Goal: Information Seeking & Learning: Learn about a topic

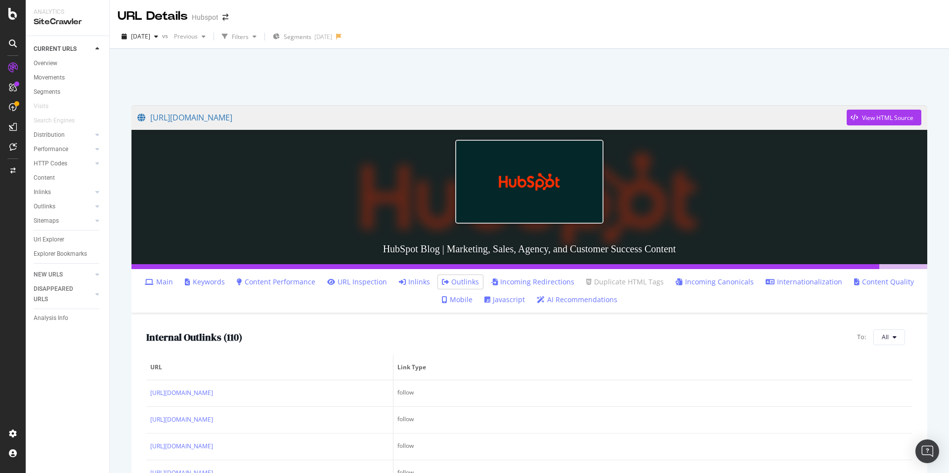
scroll to position [154, 0]
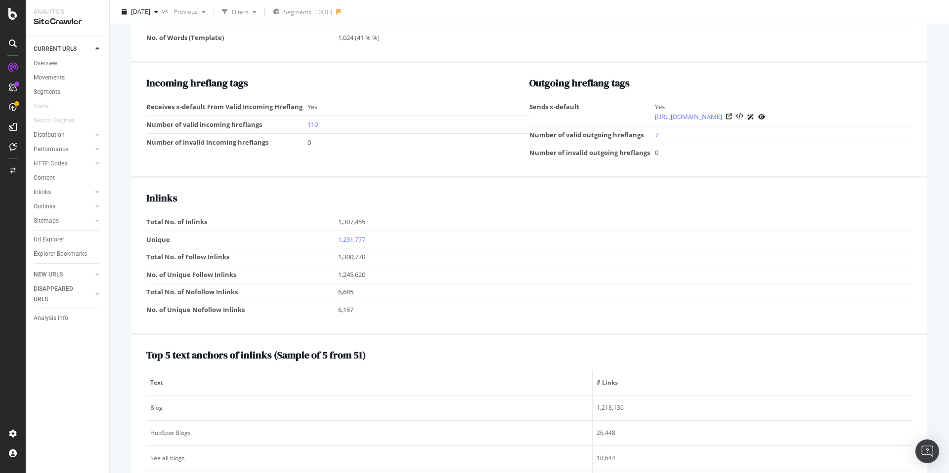
scroll to position [1308, 0]
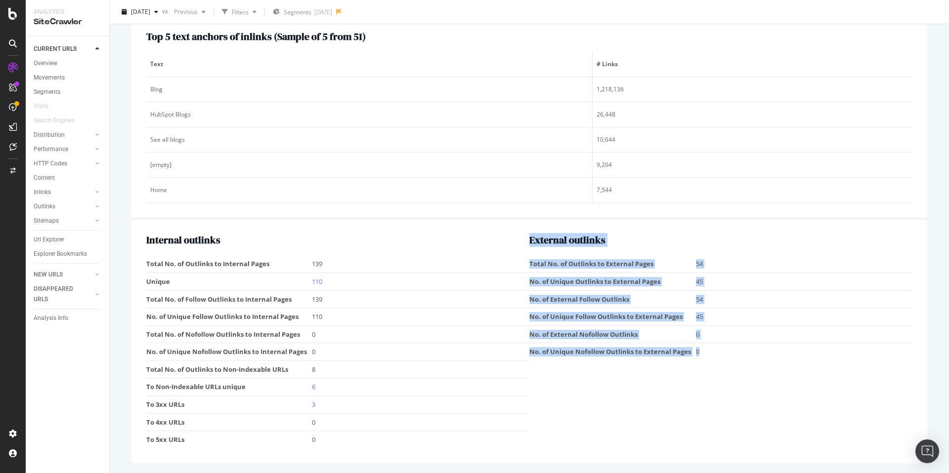
drag, startPoint x: 530, startPoint y: 243, endPoint x: 704, endPoint y: 352, distance: 204.7
click at [703, 352] on div "External outlinks Total No. of Outlinks to External Pages 54 No. of Unique Outl…" at bounding box center [720, 342] width 383 height 214
copy div "External outlinks Total No. of Outlinks to External Pages 54 No. of Unique Outl…"
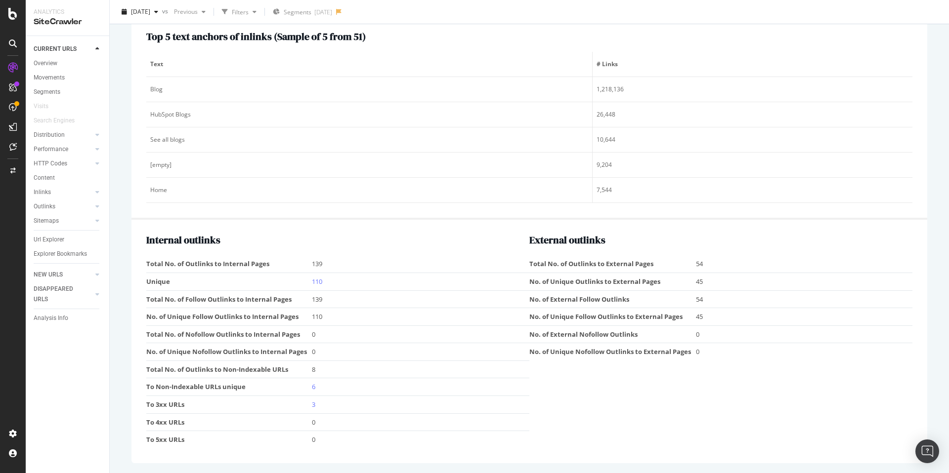
drag, startPoint x: 726, startPoint y: 281, endPoint x: 704, endPoint y: 267, distance: 26.6
click at [725, 280] on td "45" at bounding box center [804, 282] width 216 height 18
drag, startPoint x: 694, startPoint y: 353, endPoint x: 688, endPoint y: 342, distance: 12.2
click at [596, 334] on tbody "Total No. of Outlinks to External Pages 54 No. of Unique Outlinks to External P…" at bounding box center [720, 308] width 383 height 105
drag, startPoint x: 730, startPoint y: 345, endPoint x: 722, endPoint y: 348, distance: 8.6
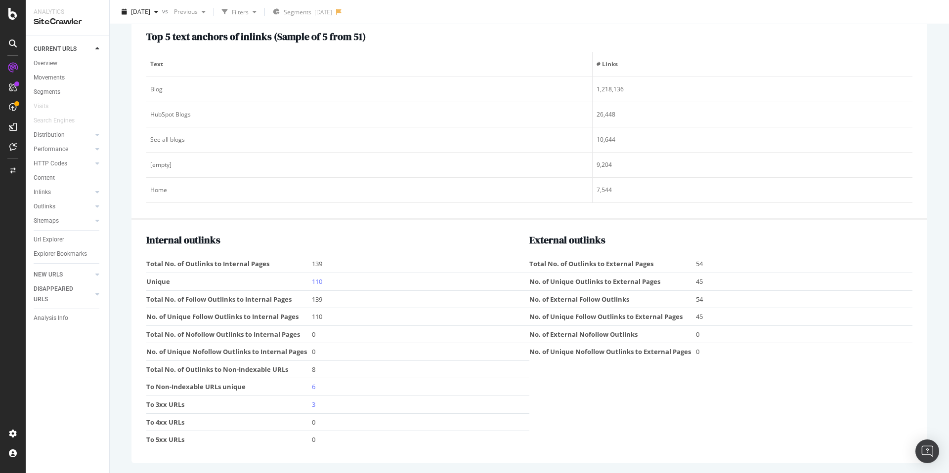
click at [726, 347] on td "0" at bounding box center [804, 351] width 216 height 17
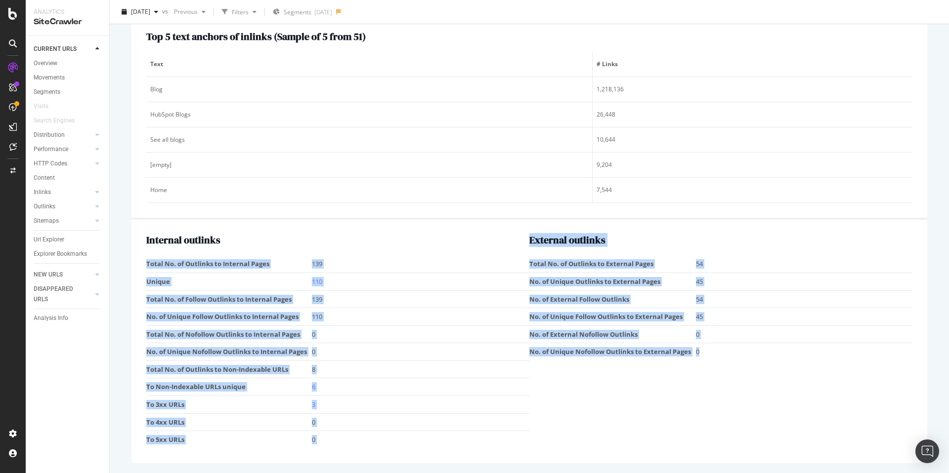
drag, startPoint x: 676, startPoint y: 349, endPoint x: 514, endPoint y: 240, distance: 195.3
click at [513, 239] on div "Internal outlinks Total No. of Outlinks to Internal Pages 139 Unique 110 Total …" at bounding box center [529, 342] width 766 height 214
copy div "Total No. of Outlinks to Internal Pages 139 Unique 110 Total No. of Follow Outl…"
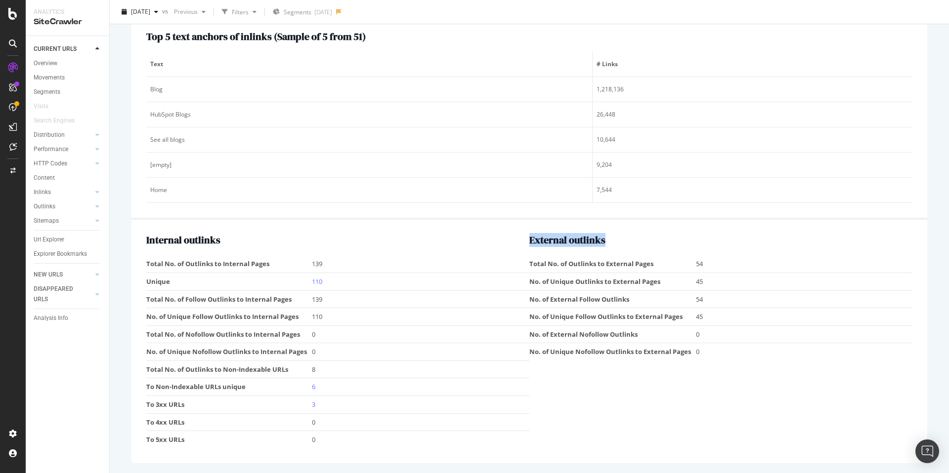
drag, startPoint x: 603, startPoint y: 247, endPoint x: 569, endPoint y: 245, distance: 33.7
click at [600, 247] on div "External outlinks Total No. of Outlinks to External Pages 54 No. of Unique Outl…" at bounding box center [720, 342] width 383 height 214
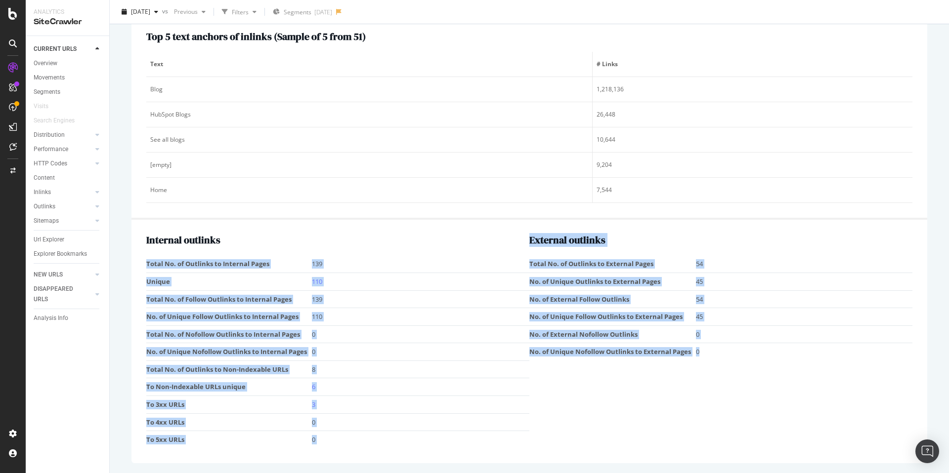
drag, startPoint x: 520, startPoint y: 238, endPoint x: 715, endPoint y: 353, distance: 226.2
click at [715, 353] on div "Internal outlinks Total No. of Outlinks to Internal Pages 139 Unique 110 Total …" at bounding box center [529, 342] width 766 height 214
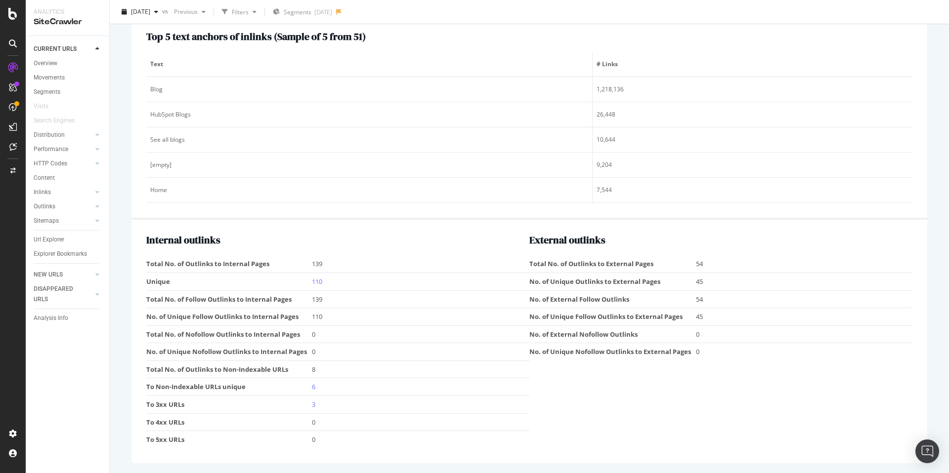
drag, startPoint x: 716, startPoint y: 354, endPoint x: 637, endPoint y: 320, distance: 85.9
click at [686, 344] on tr "No. of Unique Nofollow Outlinks to External Pages 0" at bounding box center [720, 351] width 383 height 17
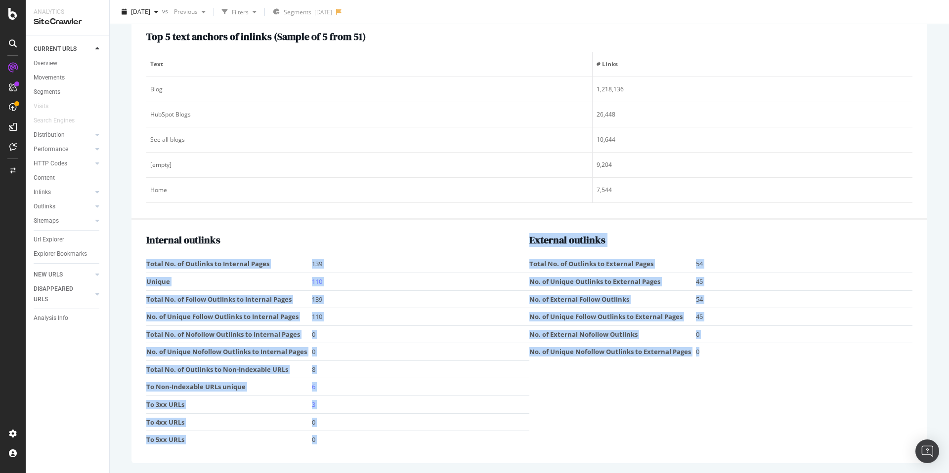
drag, startPoint x: 528, startPoint y: 238, endPoint x: 722, endPoint y: 359, distance: 228.0
click at [722, 359] on div "Internal outlinks Total No. of Outlinks to Internal Pages 139 Unique 110 Total …" at bounding box center [529, 342] width 766 height 214
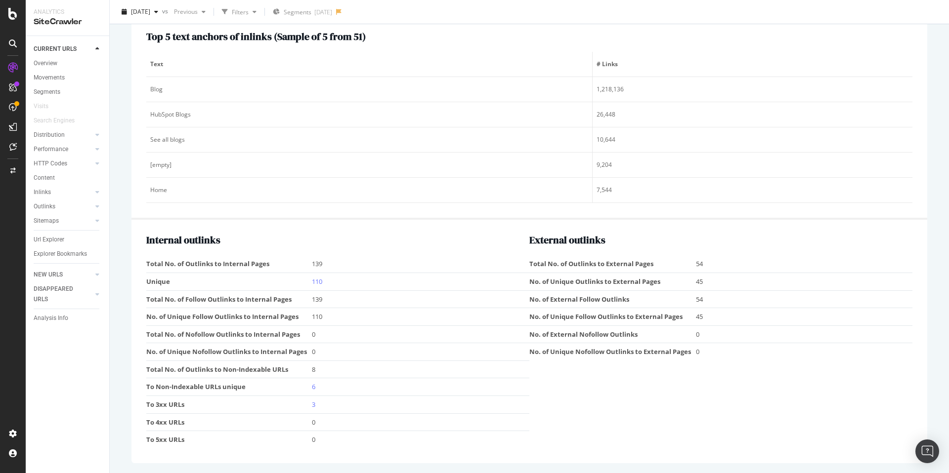
drag, startPoint x: 721, startPoint y: 358, endPoint x: 708, endPoint y: 351, distance: 14.6
click at [719, 355] on td "0" at bounding box center [804, 351] width 216 height 17
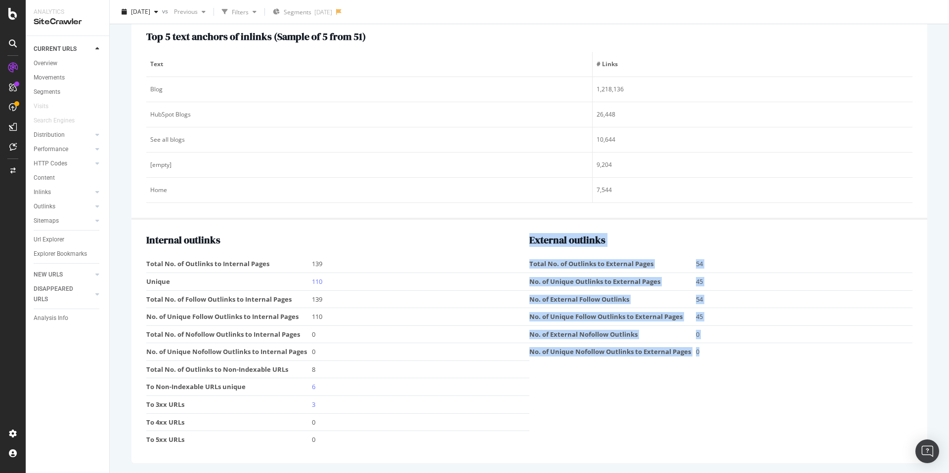
drag, startPoint x: 703, startPoint y: 351, endPoint x: 530, endPoint y: 240, distance: 205.6
click at [530, 240] on div "External outlinks Total No. of Outlinks to External Pages 54 No. of Unique Outl…" at bounding box center [720, 342] width 383 height 214
copy div "External outlinks Total No. of Outlinks to External Pages 54 No. of Unique Outl…"
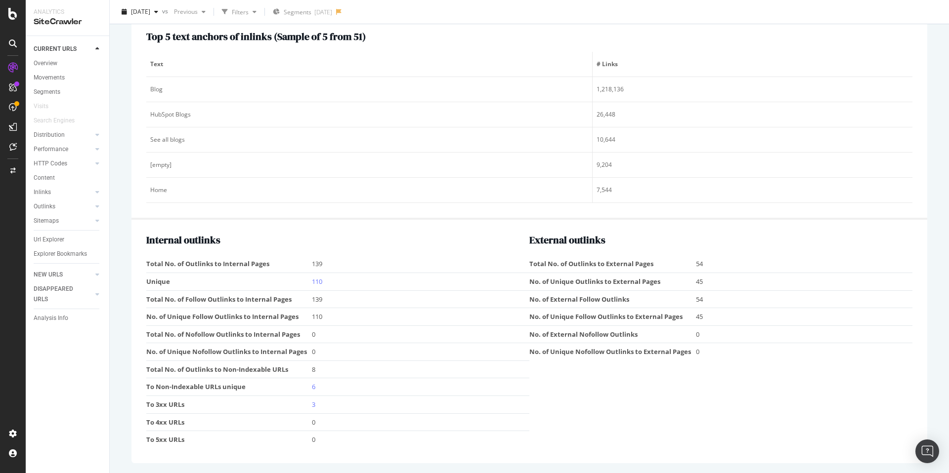
click at [528, 234] on div "Internal outlinks Total No. of Outlinks to Internal Pages 139 Unique 110 Total …" at bounding box center [529, 341] width 796 height 243
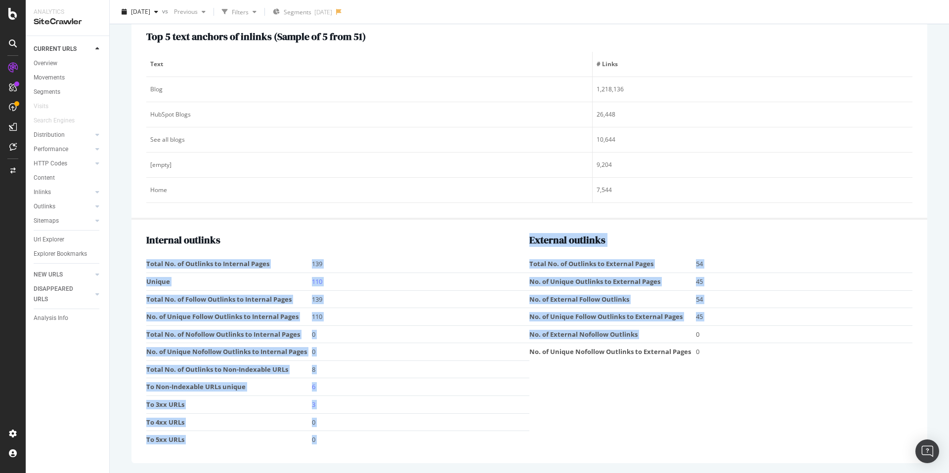
drag, startPoint x: 528, startPoint y: 238, endPoint x: 699, endPoint y: 339, distance: 198.1
click at [695, 337] on div "Internal outlinks Total No. of Outlinks to Internal Pages 139 Unique 110 Total …" at bounding box center [529, 342] width 766 height 214
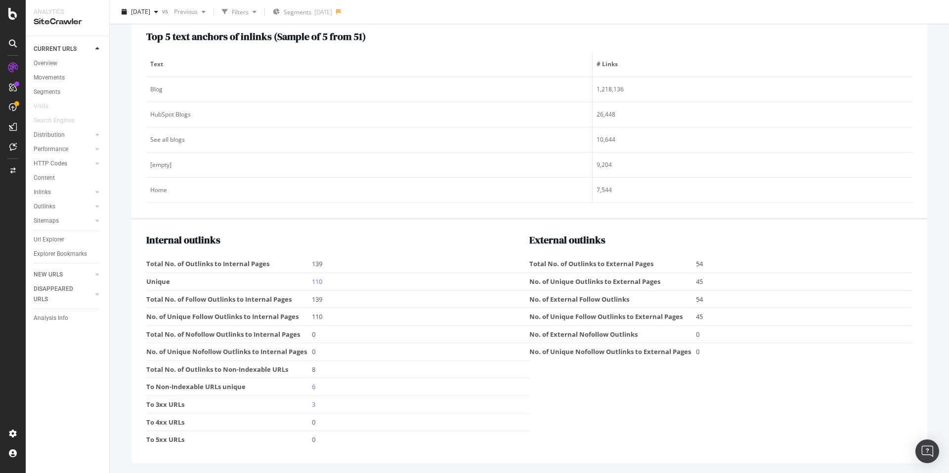
drag, startPoint x: 706, startPoint y: 349, endPoint x: 688, endPoint y: 335, distance: 22.8
click at [705, 349] on td "0" at bounding box center [804, 351] width 216 height 17
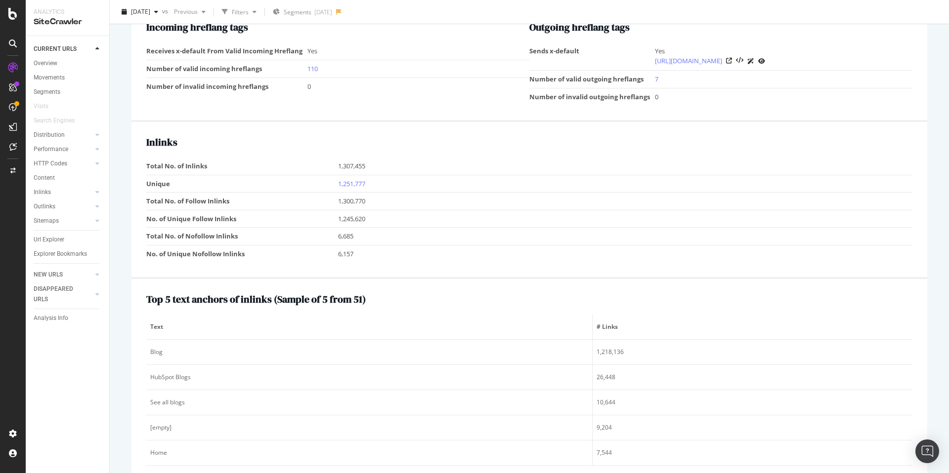
scroll to position [1040, 0]
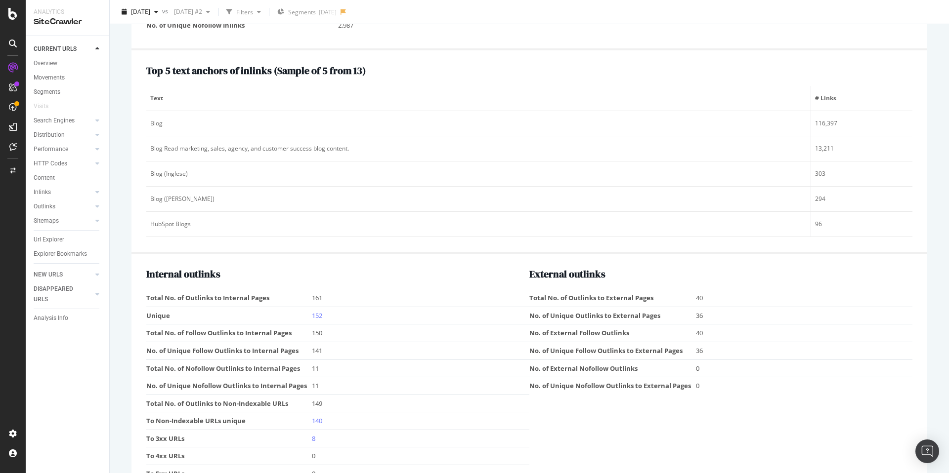
scroll to position [1359, 0]
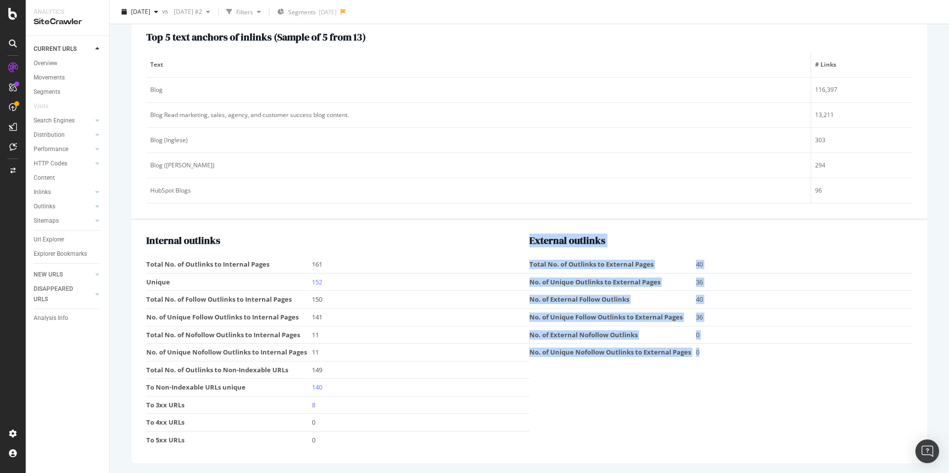
drag, startPoint x: 705, startPoint y: 357, endPoint x: 532, endPoint y: 237, distance: 210.6
click at [532, 237] on div "External outlinks Total No. of Outlinks to External Pages 40 No. of Unique Outl…" at bounding box center [720, 342] width 383 height 214
copy div "External outlinks Total No. of Outlinks to External Pages 40 No. of Unique Outl…"
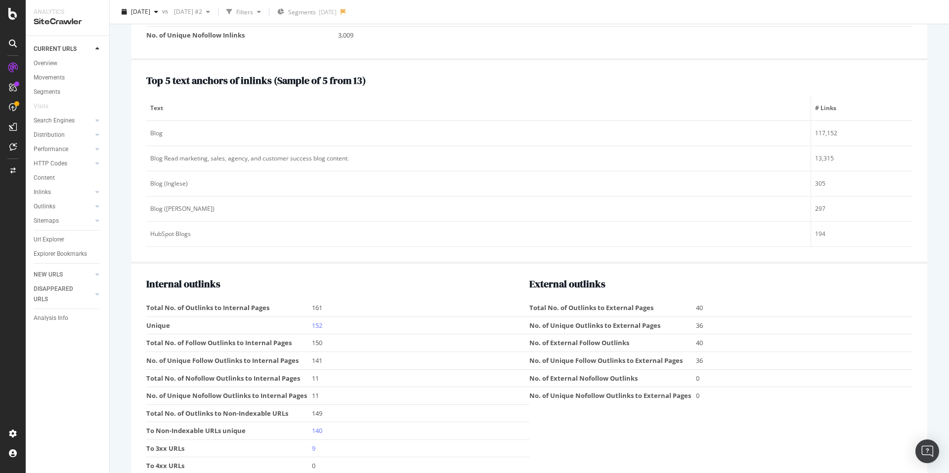
scroll to position [1359, 0]
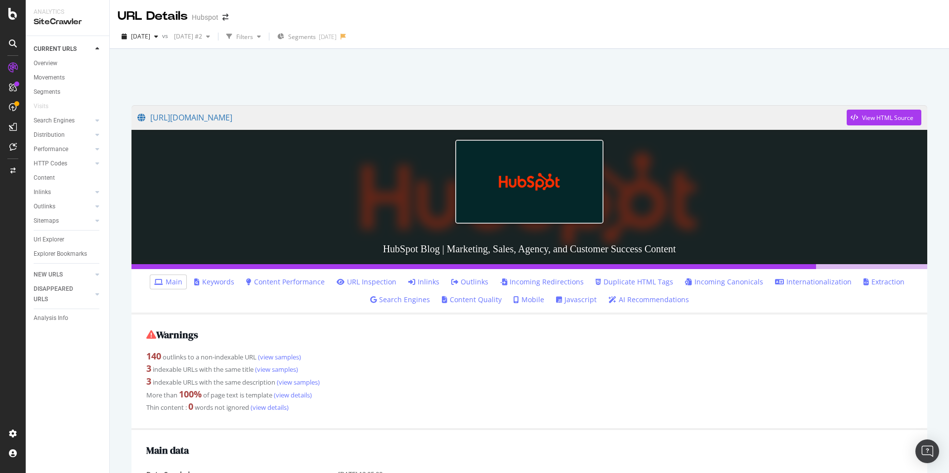
scroll to position [1359, 0]
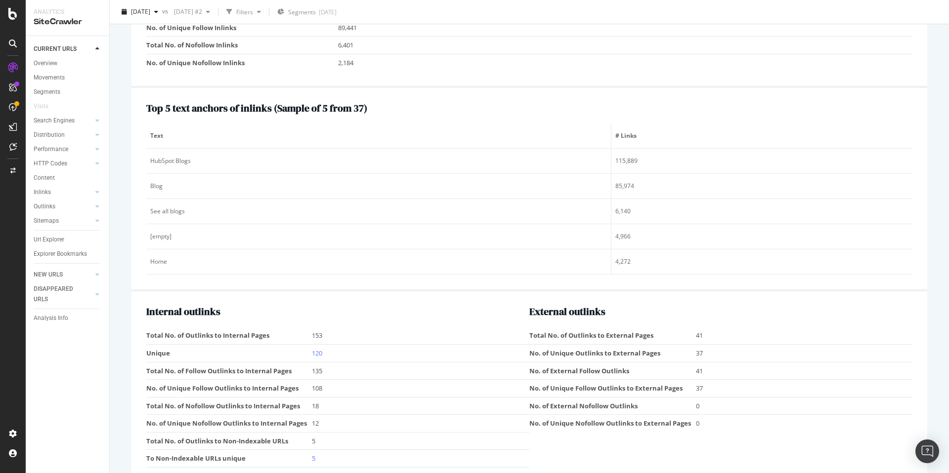
scroll to position [1308, 0]
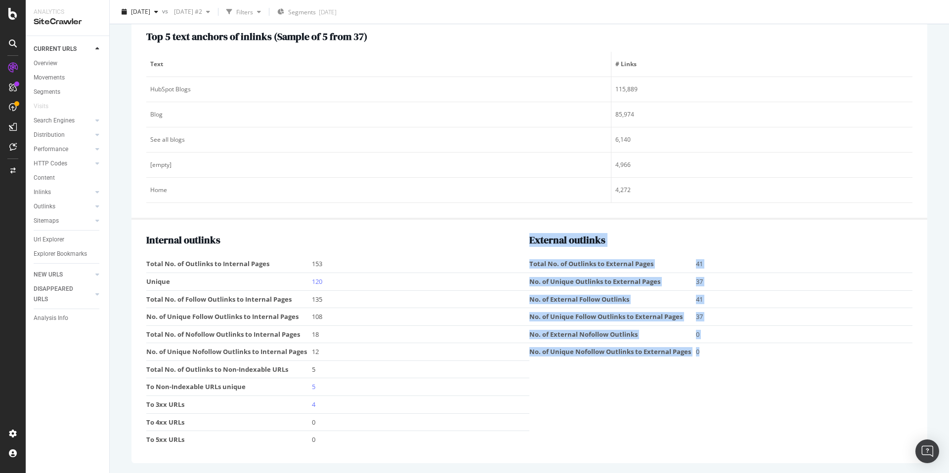
drag, startPoint x: 698, startPoint y: 355, endPoint x: 531, endPoint y: 243, distance: 201.6
click at [531, 243] on div "External outlinks Total No. of Outlinks to External Pages 41 No. of Unique Outl…" at bounding box center [720, 342] width 383 height 214
copy div "External outlinks Total No. of Outlinks to External Pages 41 No. of Unique Outl…"
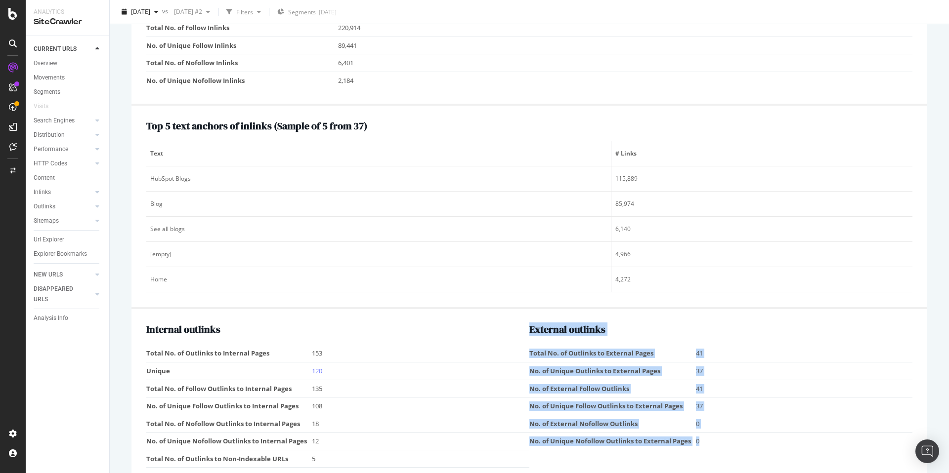
scroll to position [1214, 0]
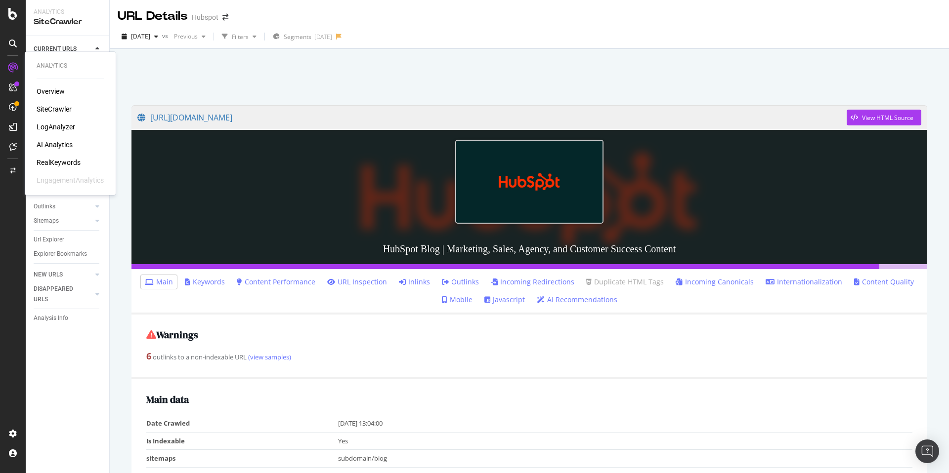
click at [62, 163] on div "RealKeywords" at bounding box center [59, 163] width 44 height 10
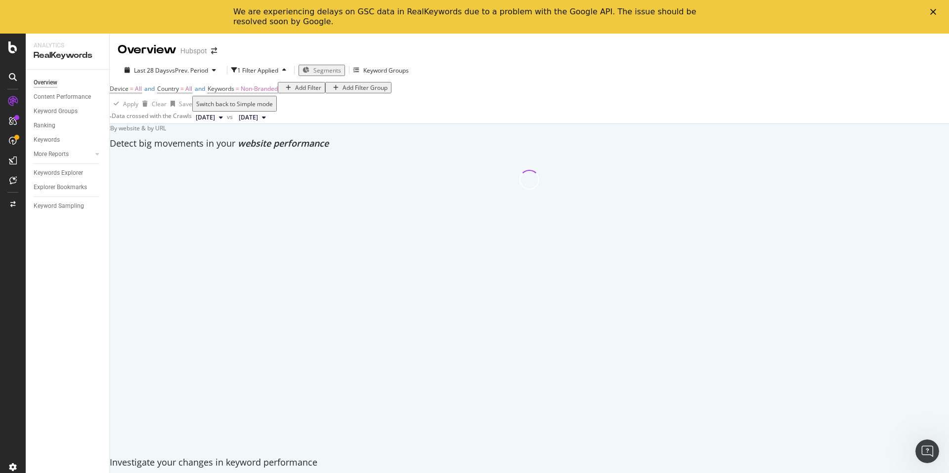
click at [933, 9] on icon "Close" at bounding box center [933, 12] width 6 height 6
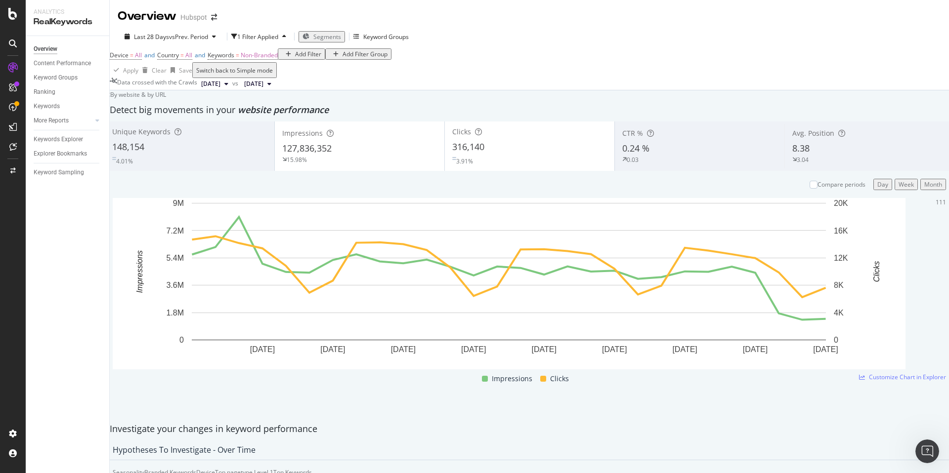
click at [220, 88] on span "2025 Sep. 30th" at bounding box center [210, 84] width 19 height 9
click at [243, 148] on div "2025 Oct. 7th" at bounding box center [242, 151] width 53 height 9
click at [258, 88] on span "2025 Sep. 2nd" at bounding box center [248, 84] width 19 height 9
click at [332, 36] on span "Segments" at bounding box center [327, 37] width 28 height 8
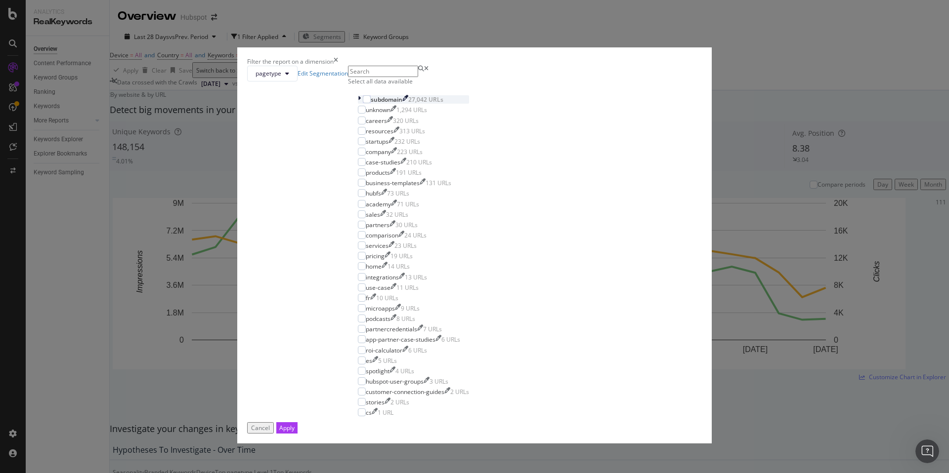
click at [363, 104] on div "modal" at bounding box center [360, 99] width 5 height 8
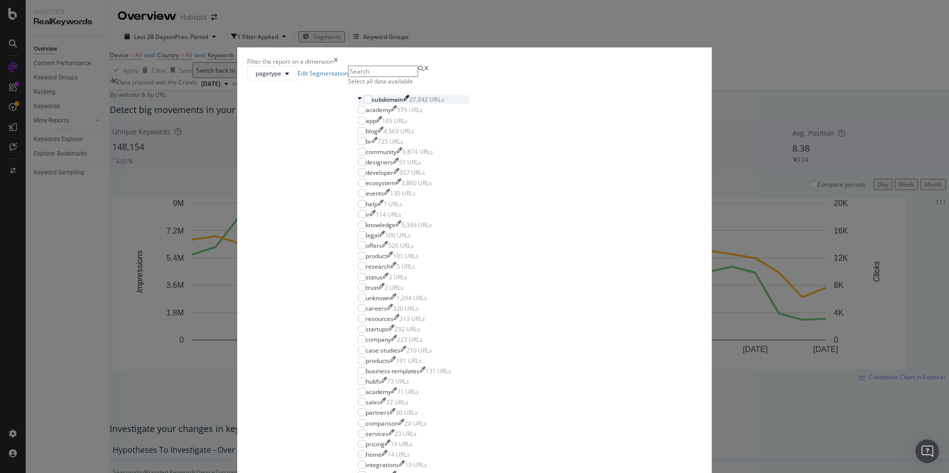
click at [403, 104] on div "subdomain" at bounding box center [388, 99] width 32 height 8
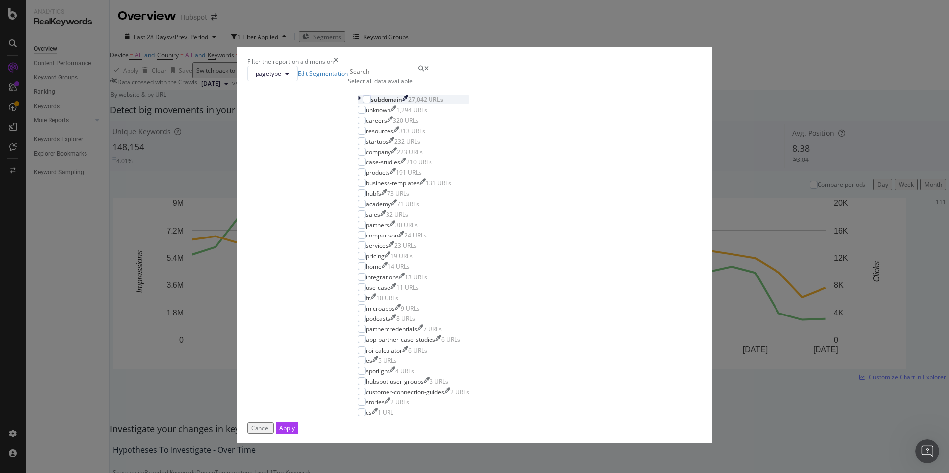
click at [402, 104] on div "subdomain" at bounding box center [387, 99] width 32 height 8
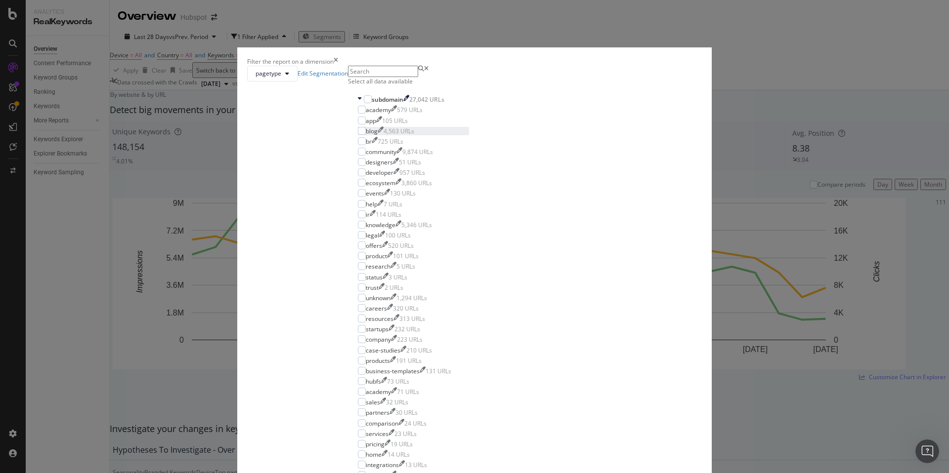
click at [378, 135] on div "blog" at bounding box center [372, 131] width 12 height 8
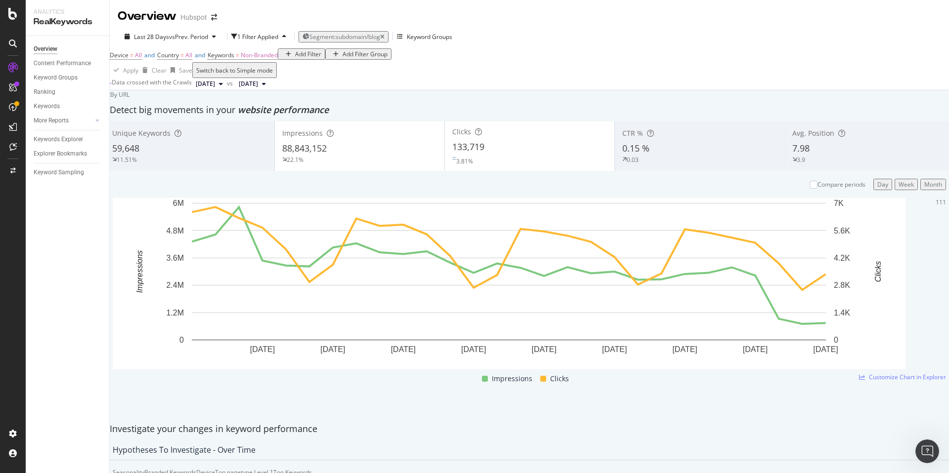
click at [295, 58] on div "Add Filter" at bounding box center [308, 54] width 26 height 8
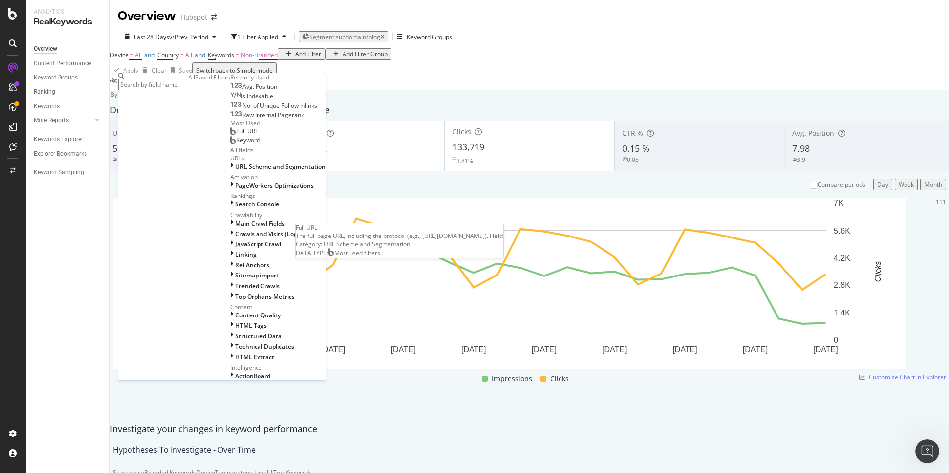
click at [236, 135] on span "Full URL" at bounding box center [247, 131] width 22 height 8
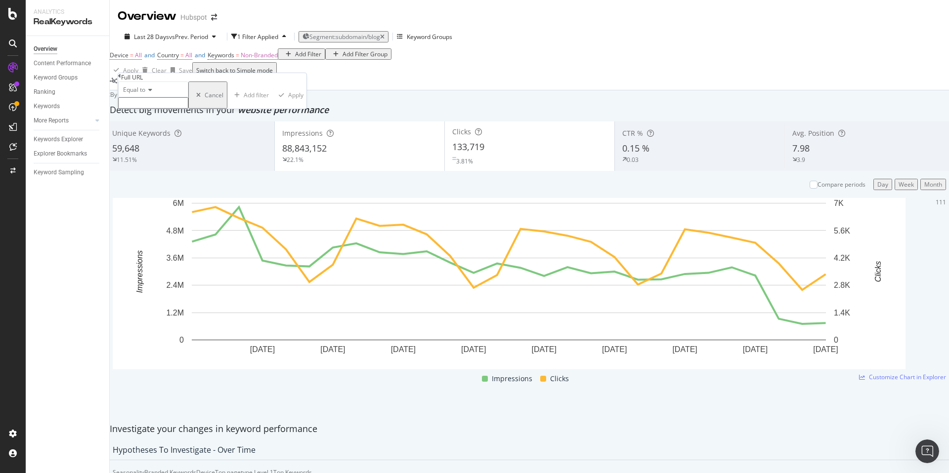
click at [145, 94] on span "Equal to" at bounding box center [134, 89] width 22 height 8
click at [157, 108] on div "Equal to" at bounding box center [153, 102] width 69 height 10
click at [156, 109] on input "text" at bounding box center [153, 102] width 70 height 11
paste input "June July August September October"
type input "June July August September October"
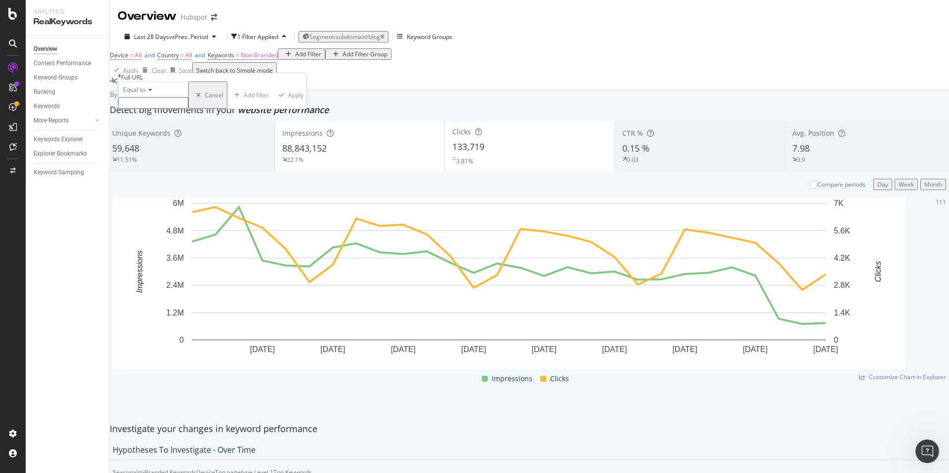
paste input "[URL][DOMAIN_NAME]"
type input "[URL][DOMAIN_NAME]"
click at [295, 58] on div "Add Filter" at bounding box center [308, 54] width 26 height 8
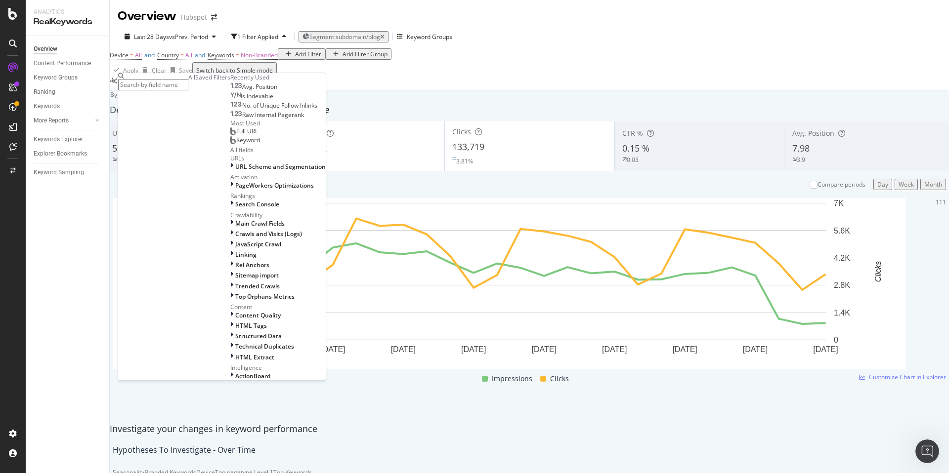
click at [236, 135] on span "Full URL" at bounding box center [247, 131] width 22 height 8
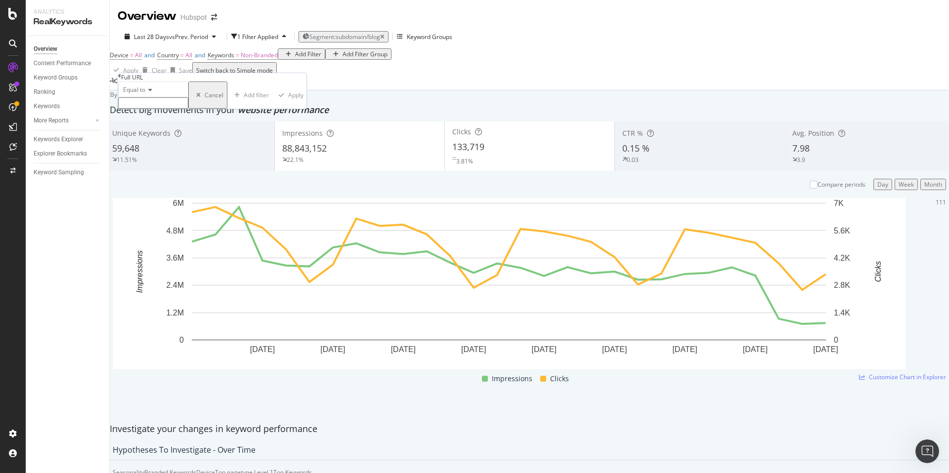
click at [155, 109] on input "text" at bounding box center [153, 102] width 70 height 11
paste input "[URL][DOMAIN_NAME]"
drag, startPoint x: 151, startPoint y: 124, endPoint x: 116, endPoint y: 126, distance: 35.6
click at [115, 126] on body "Analytics RealKeywords Overview Content Performance Keyword Groups Ranking Keyw…" at bounding box center [474, 236] width 949 height 473
type input "https://"
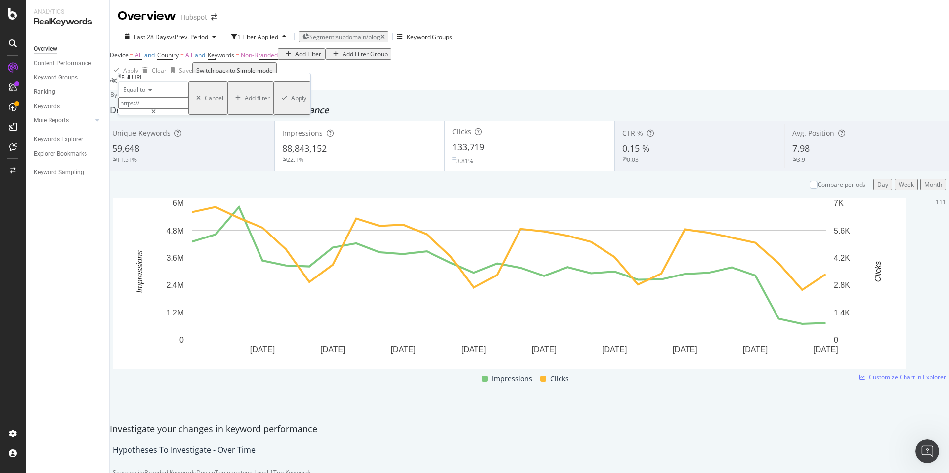
click at [291, 102] on div "Apply" at bounding box center [298, 98] width 15 height 8
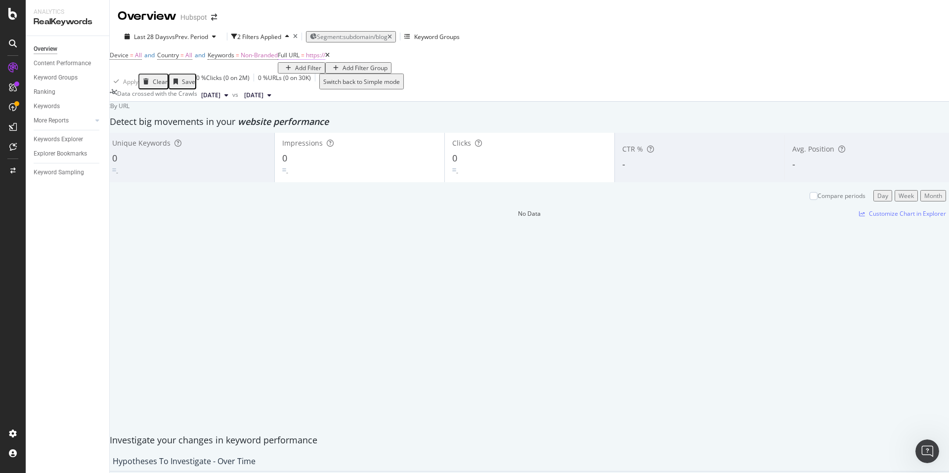
click at [278, 59] on span "Full URL" at bounding box center [289, 55] width 22 height 8
click at [166, 108] on input "https://" at bounding box center [153, 101] width 70 height 11
paste input "[URL][DOMAIN_NAME]"
click at [141, 108] on input "https://" at bounding box center [153, 101] width 70 height 11
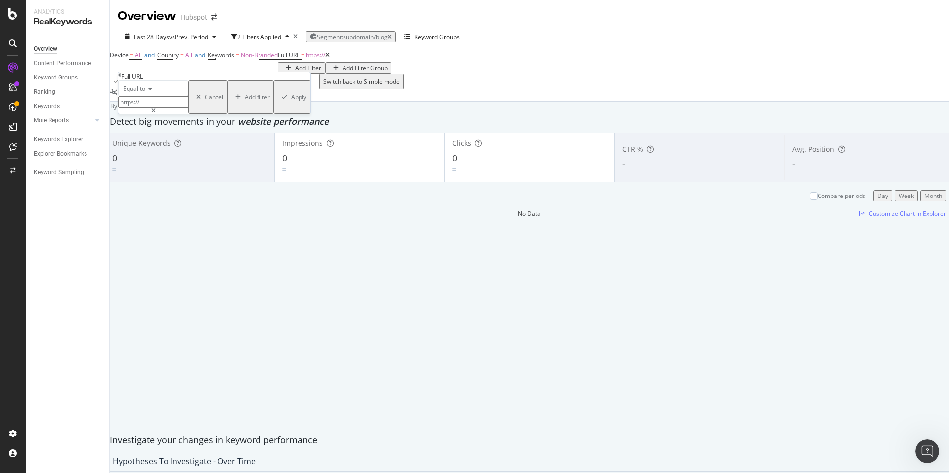
click at [141, 108] on input "https://" at bounding box center [153, 101] width 70 height 11
paste input "blog.hubspot.com/"
type input "[URL][DOMAIN_NAME]"
click at [291, 101] on div "Apply" at bounding box center [298, 97] width 15 height 8
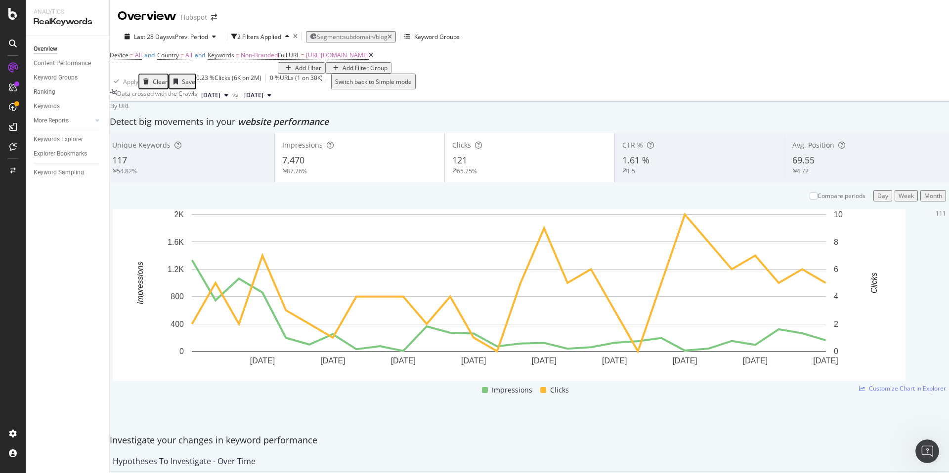
click at [924, 200] on div "Month" at bounding box center [933, 196] width 18 height 8
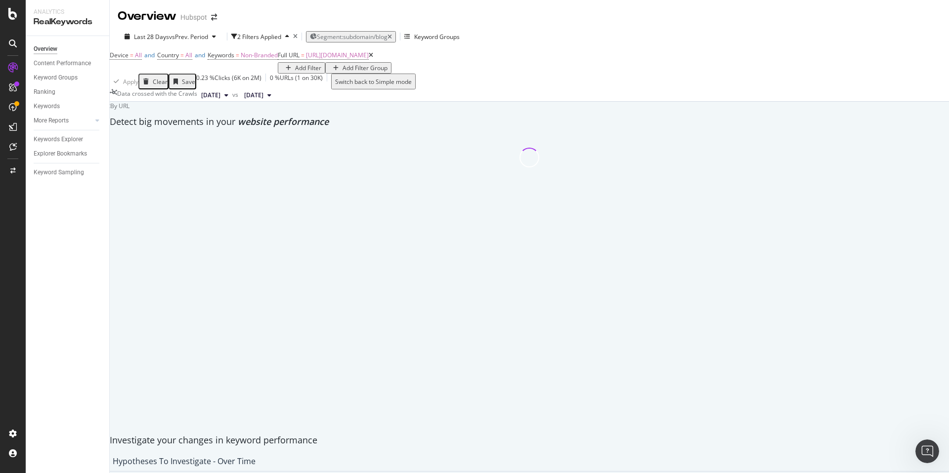
scroll to position [0, 0]
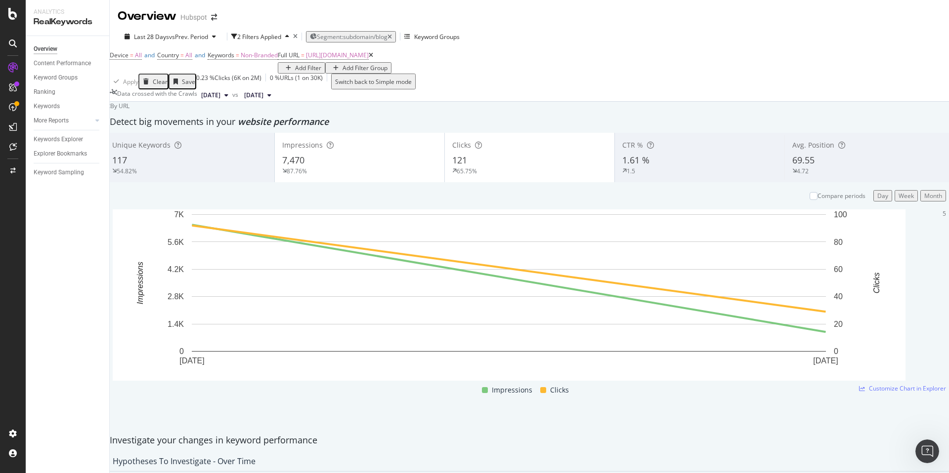
click at [220, 100] on span "2025 Oct. 7th" at bounding box center [210, 95] width 19 height 9
click at [376, 89] on div "Apply Clear Save 0.23 % Clicks ( 6K on 2M ) 0 % URLs ( 1 on 30K ) Switch back t…" at bounding box center [529, 82] width 839 height 16
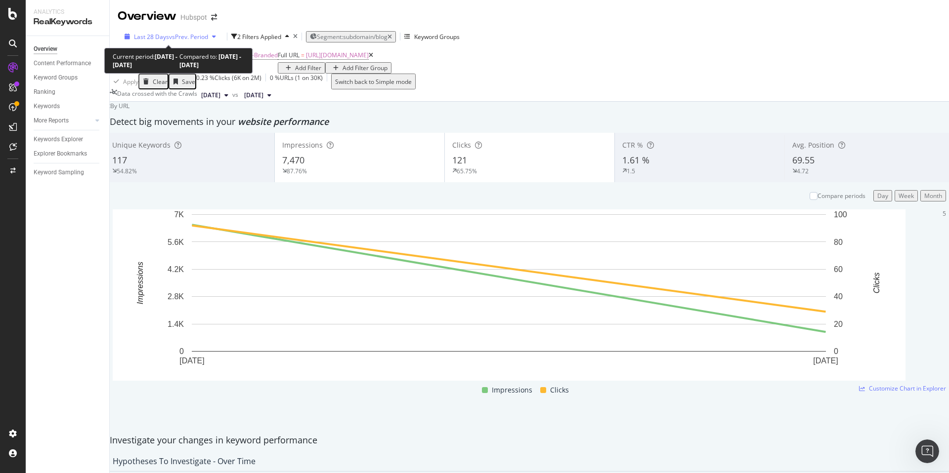
click at [148, 36] on span "Last 28 Days" at bounding box center [151, 37] width 35 height 8
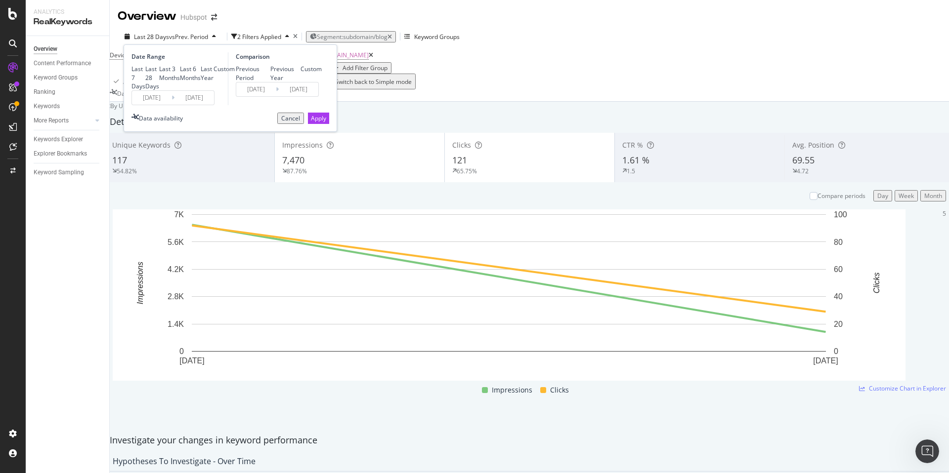
click at [180, 82] on div "Last 6 Months" at bounding box center [190, 73] width 21 height 17
type input "2025/04/06"
type input "2024/10/05"
type input "2025/04/05"
click at [318, 123] on div "Apply" at bounding box center [318, 118] width 15 height 8
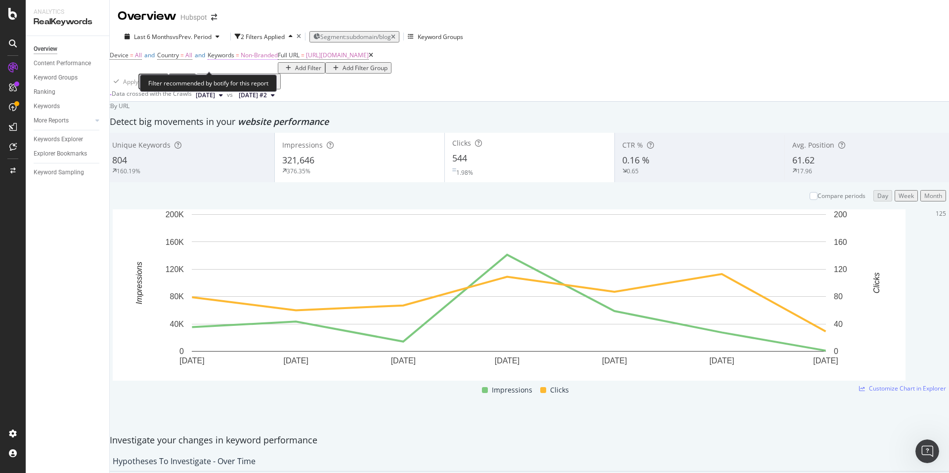
click at [273, 59] on span "Non-Branded" at bounding box center [259, 55] width 37 height 8
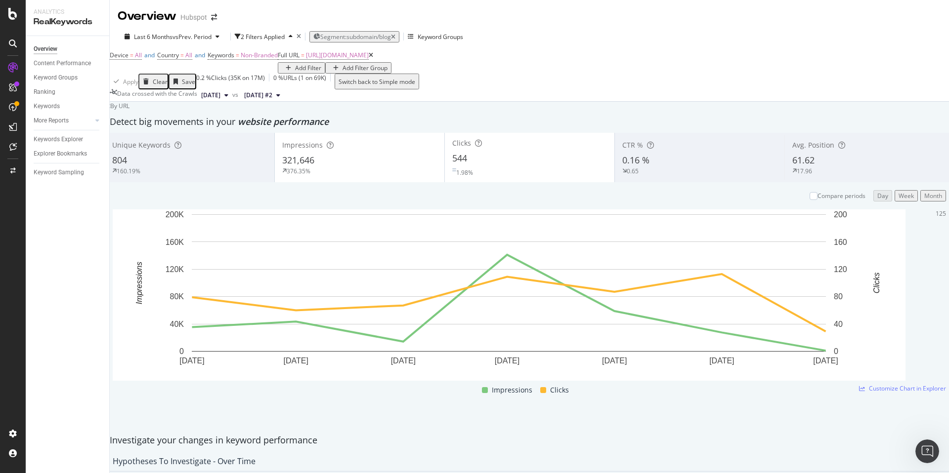
drag, startPoint x: 399, startPoint y: 79, endPoint x: 390, endPoint y: 68, distance: 13.4
click at [399, 74] on div "Device = All and Country = All and Keywords = Non-Branded Full URL = https://bl…" at bounding box center [529, 60] width 839 height 25
click at [275, 37] on div "2 Filters Applied" at bounding box center [263, 37] width 44 height 8
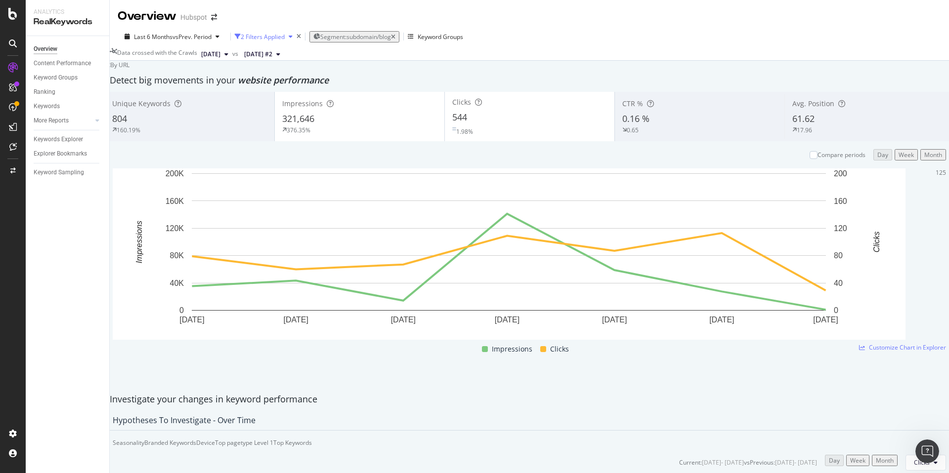
click at [285, 36] on div "2 Filters Applied" at bounding box center [263, 37] width 44 height 8
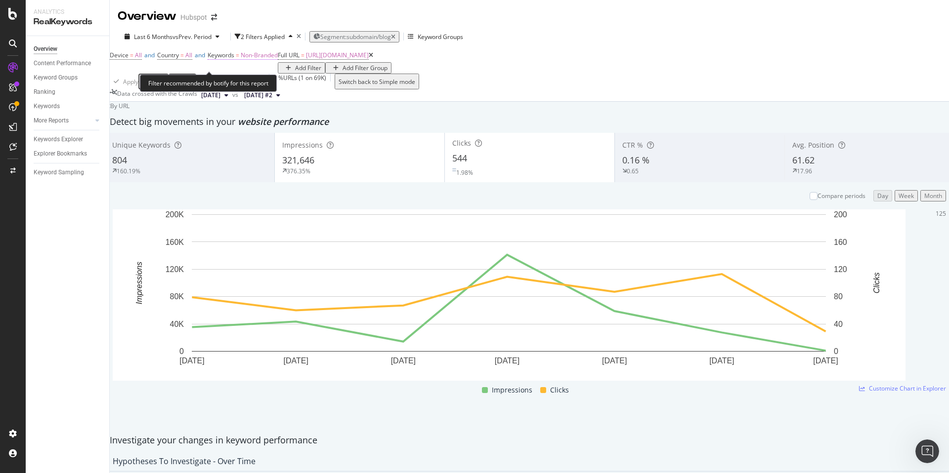
click at [278, 59] on span "Non-Branded" at bounding box center [259, 55] width 37 height 8
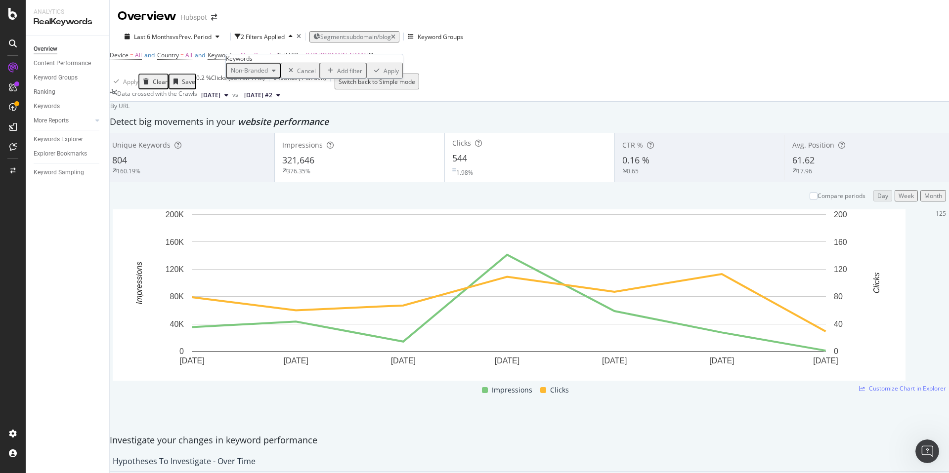
click at [297, 75] on div "Cancel" at bounding box center [306, 71] width 19 height 8
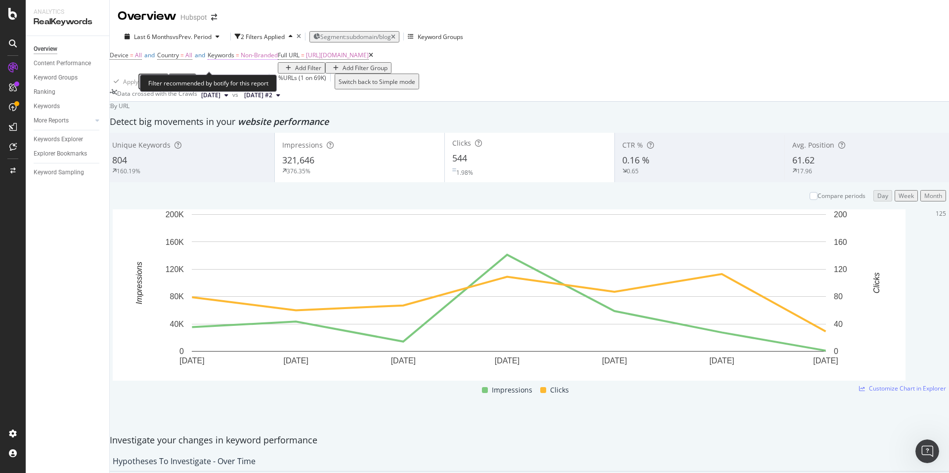
click at [234, 59] on span "Keywords" at bounding box center [221, 55] width 27 height 8
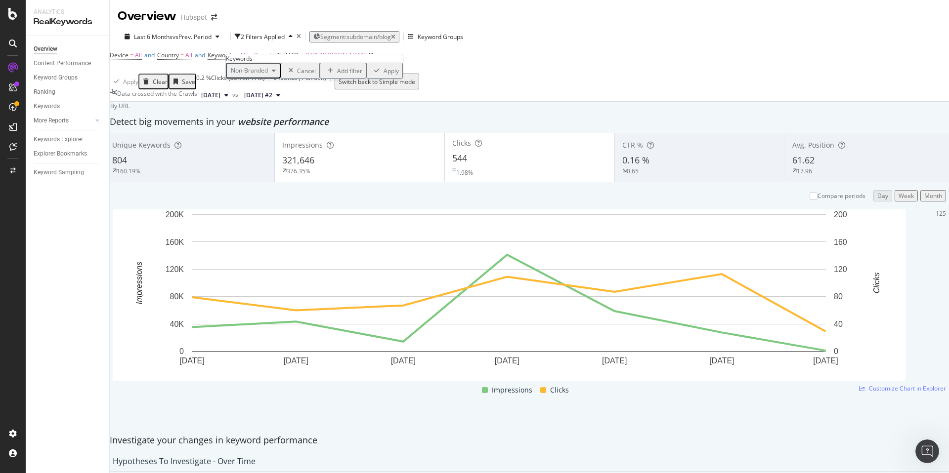
click at [268, 75] on span "Non-Branded" at bounding box center [247, 70] width 41 height 8
click at [256, 175] on span "All" at bounding box center [292, 179] width 101 height 9
click at [344, 74] on icon "button" at bounding box center [346, 71] width 5 height 6
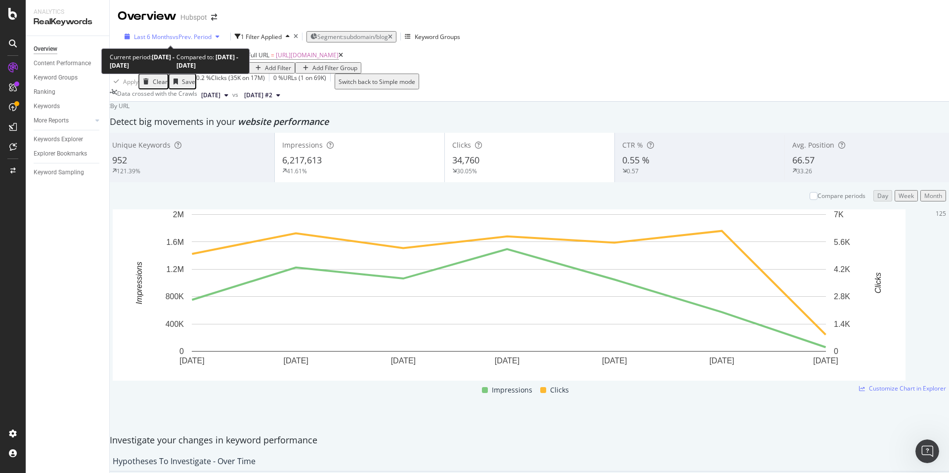
click at [154, 34] on span "Last 6 Months" at bounding box center [153, 37] width 39 height 8
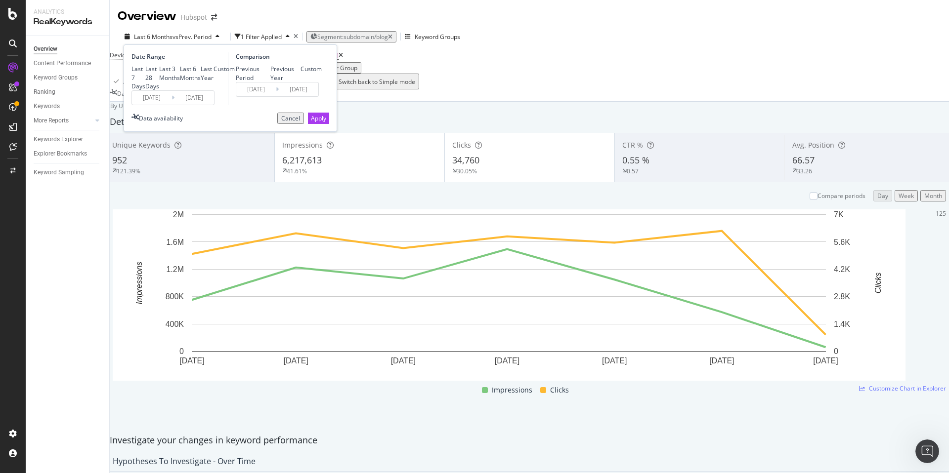
click at [214, 73] on div "Custom" at bounding box center [224, 69] width 21 height 8
type input "2025/09/08"
type input "2025/08/11"
type input "2025/09/07"
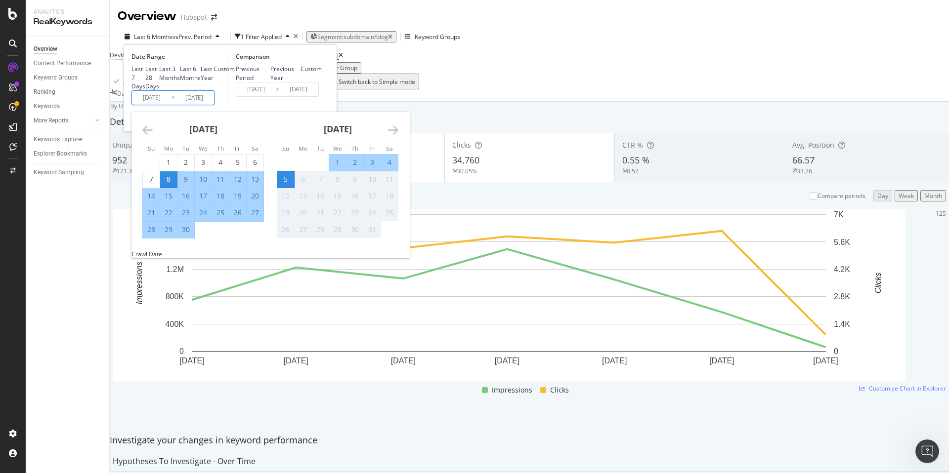
click at [169, 105] on input "2025/09/08" at bounding box center [152, 98] width 40 height 14
click at [149, 136] on icon "Move backward to switch to the previous month." at bounding box center [147, 130] width 10 height 12
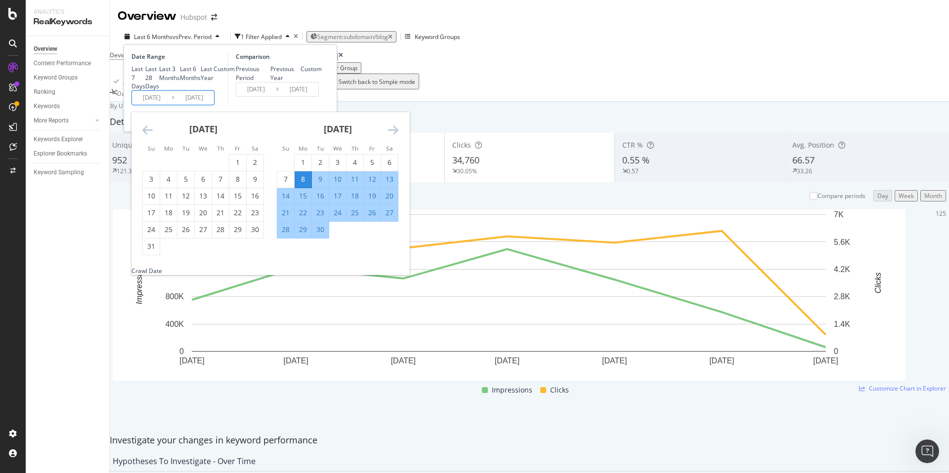
click at [390, 136] on icon "Move forward to switch to the next month." at bounding box center [393, 130] width 10 height 12
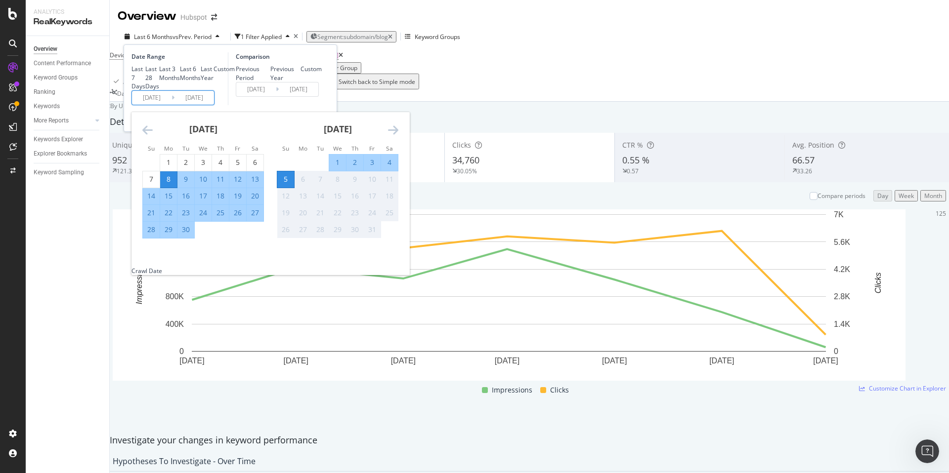
click at [183, 235] on div "30" at bounding box center [185, 230] width 17 height 10
type input "2025/09/30"
type input "2025/09/24"
type input "2025/09/29"
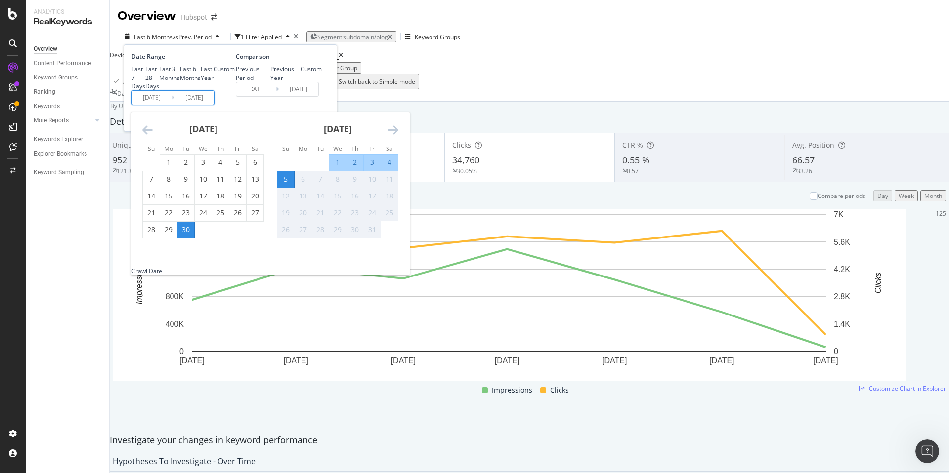
click at [185, 235] on div "30" at bounding box center [185, 230] width 17 height 10
type input "2025/09/30"
type input "2025/09/29"
click at [158, 105] on input "2025/09/30" at bounding box center [152, 98] width 40 height 14
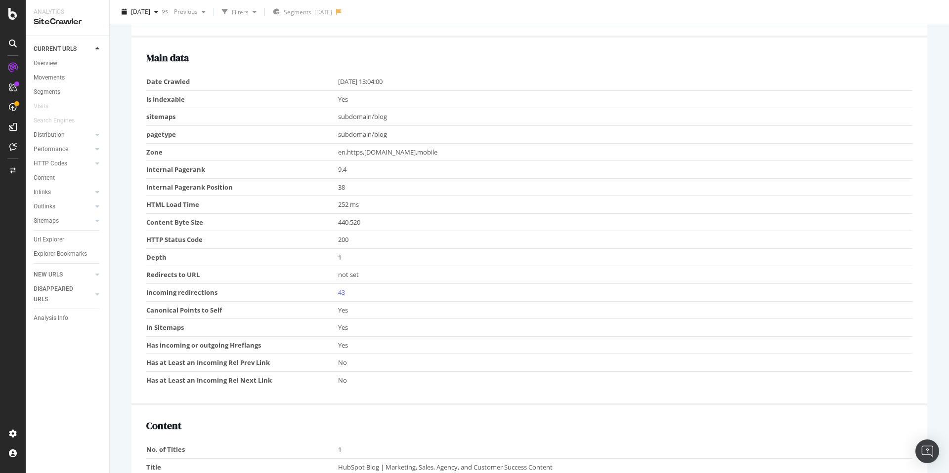
scroll to position [342, 0]
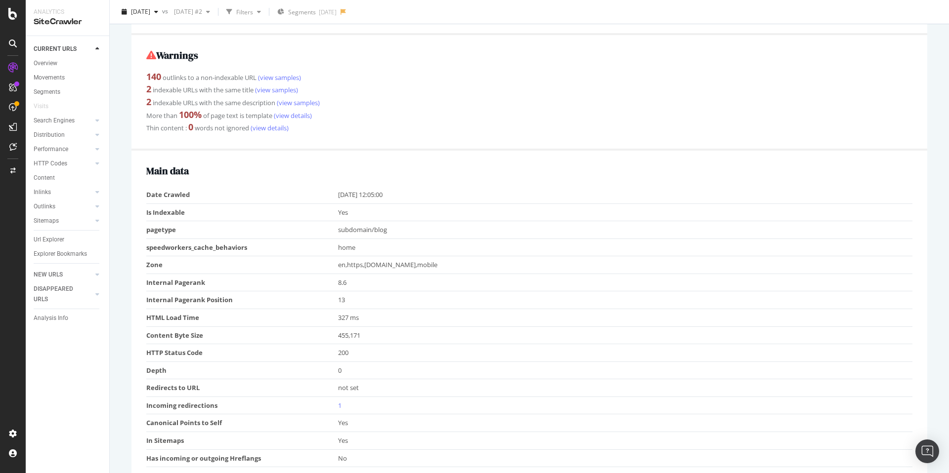
scroll to position [201, 0]
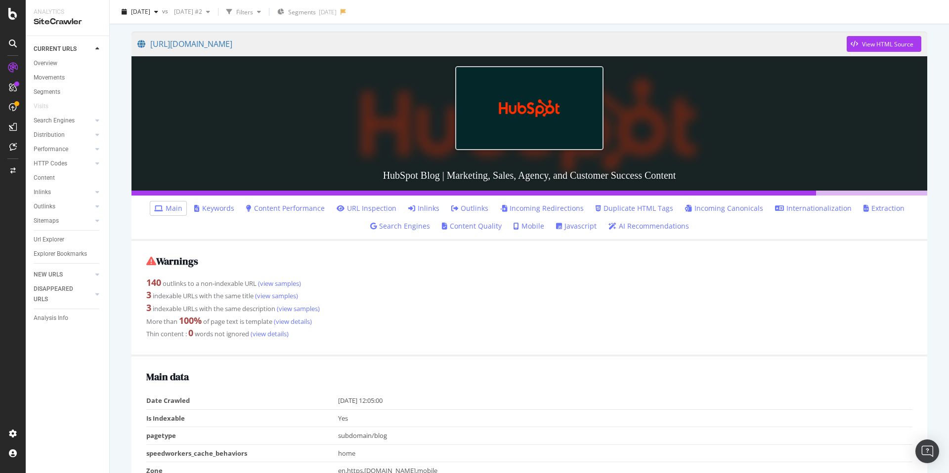
scroll to position [116, 0]
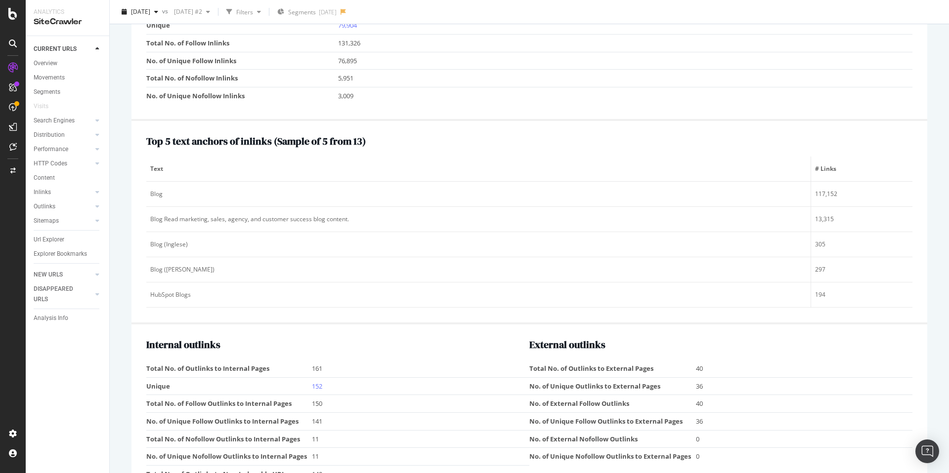
scroll to position [1359, 0]
